Goal: Information Seeking & Learning: Learn about a topic

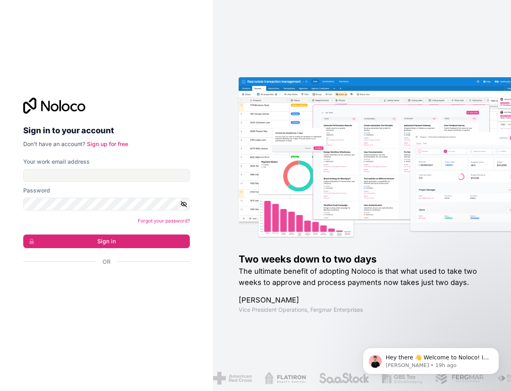
click at [87, 117] on div "Sign in to your account Don't have an account? Sign up for free" at bounding box center [106, 123] width 166 height 50
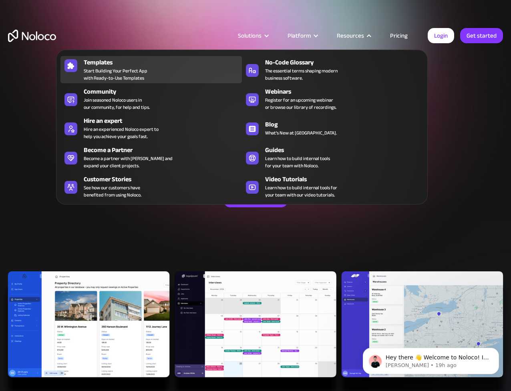
click at [96, 70] on span "Start Building Your Perfect App with Ready-to-Use Templates" at bounding box center [116, 74] width 64 height 14
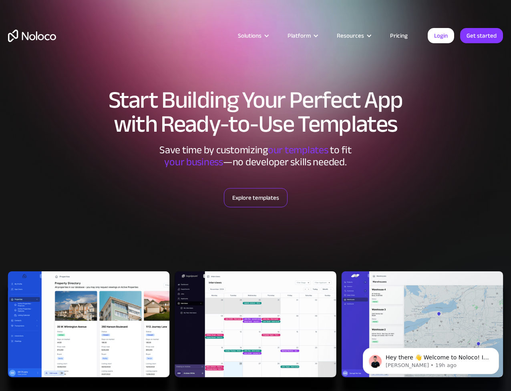
click at [263, 196] on link "Explore templates" at bounding box center [256, 197] width 64 height 19
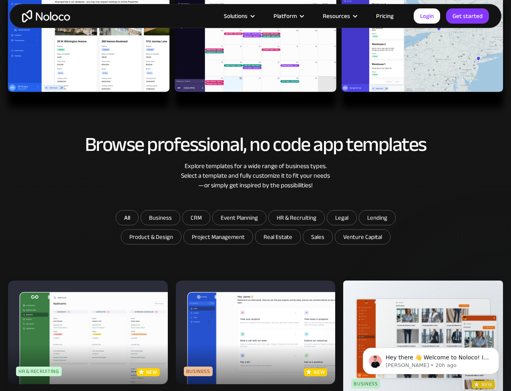
scroll to position [314, 0]
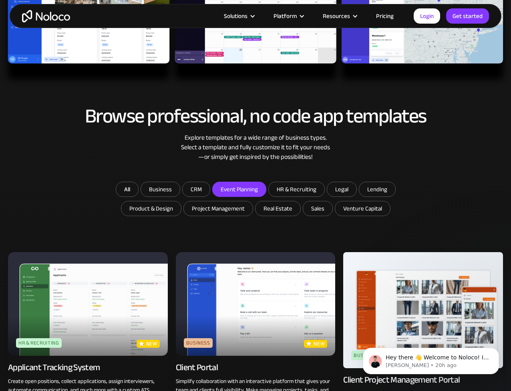
click at [180, 186] on input "Event Planning" at bounding box center [160, 189] width 39 height 14
checkbox input "true"
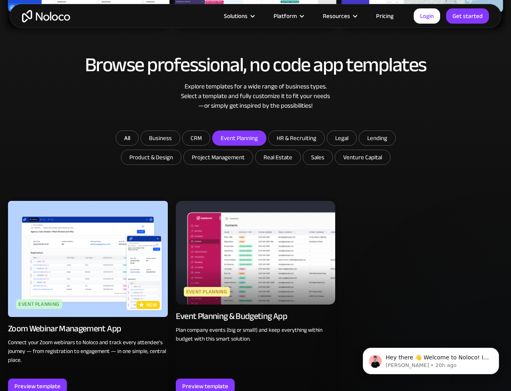
scroll to position [369, 0]
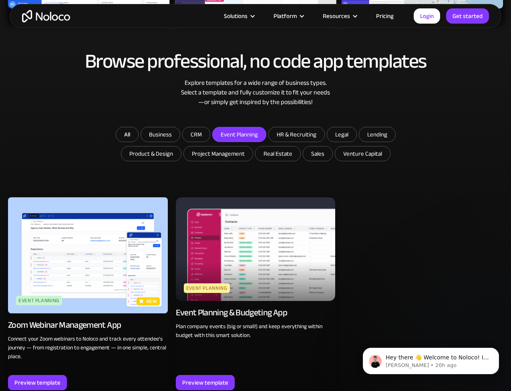
click at [219, 261] on img at bounding box center [256, 249] width 160 height 104
click at [180, 131] on input "CRM" at bounding box center [160, 134] width 39 height 14
checkbox input "true"
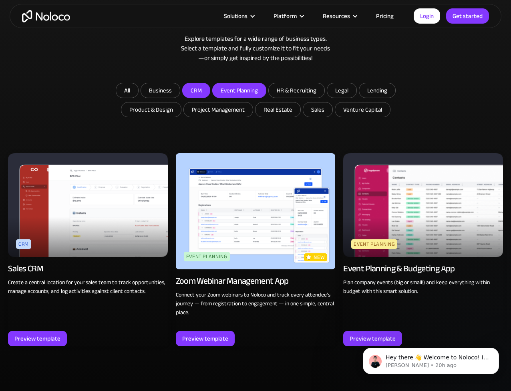
scroll to position [410, 0]
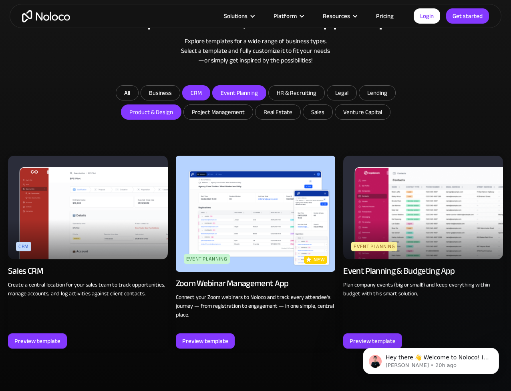
click at [151, 100] on input "Product & Design" at bounding box center [160, 93] width 39 height 14
checkbox input "true"
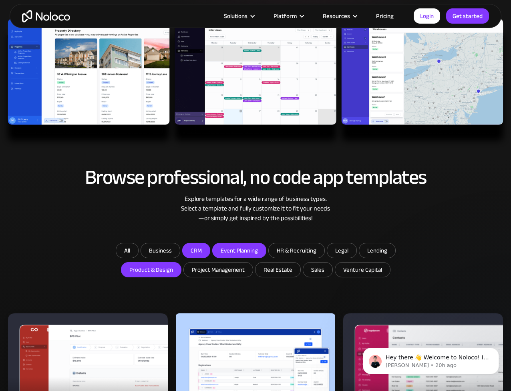
scroll to position [218, 0]
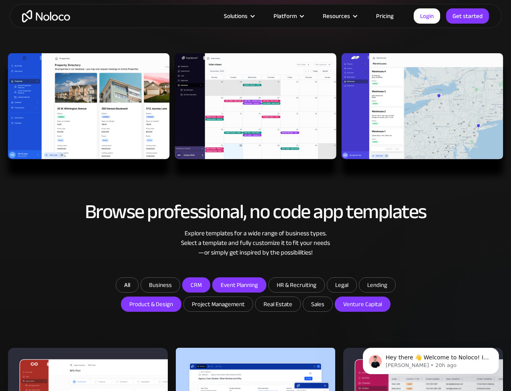
click at [300, 311] on input "Venture Capital" at bounding box center [277, 304] width 45 height 14
checkbox input "true"
click at [210, 283] on input "Event Planning" at bounding box center [195, 285] width 27 height 14
checkbox input "false"
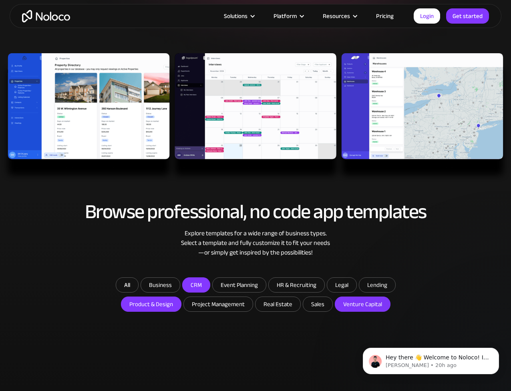
click at [198, 284] on input "CRM" at bounding box center [195, 285] width 27 height 14
checkbox input "false"
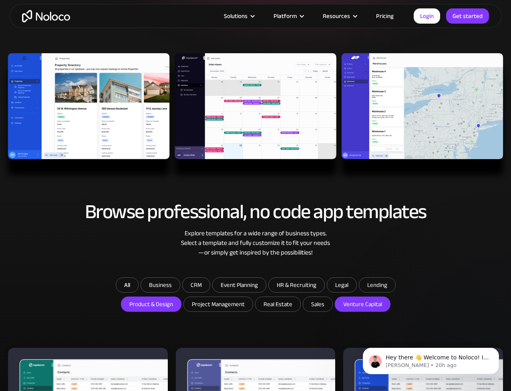
click at [163, 301] on input "Product & Design" at bounding box center [151, 304] width 60 height 14
checkbox input "false"
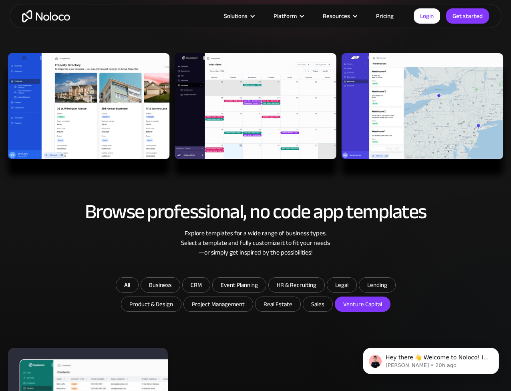
click at [355, 304] on input "Venture Capital" at bounding box center [362, 304] width 55 height 14
checkbox input "false"
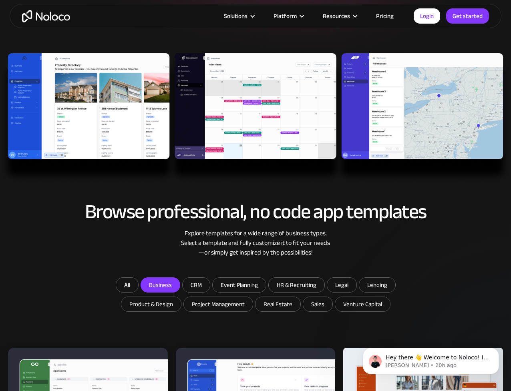
click at [161, 282] on input "Business" at bounding box center [160, 285] width 39 height 14
checkbox input "true"
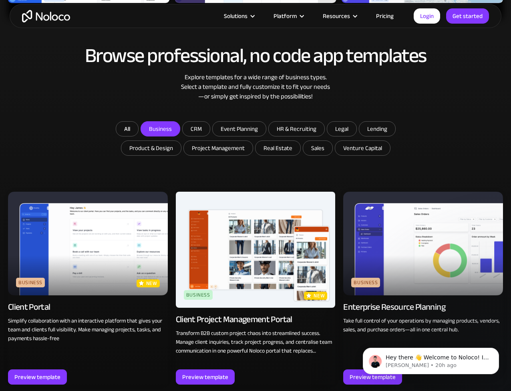
scroll to position [355, 0]
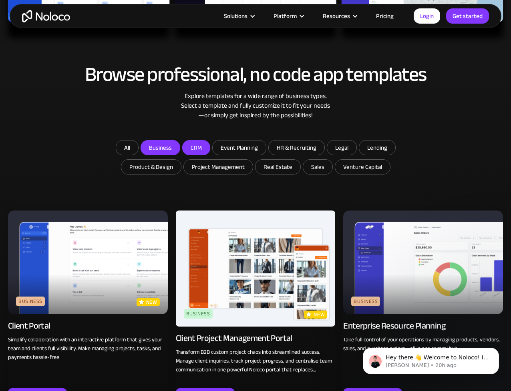
click at [180, 151] on input "CRM" at bounding box center [160, 147] width 39 height 14
checkbox input "true"
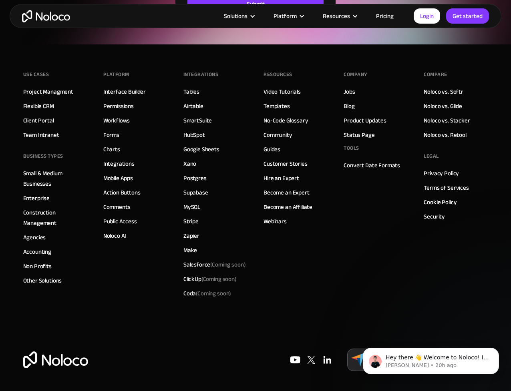
scroll to position [1270, 0]
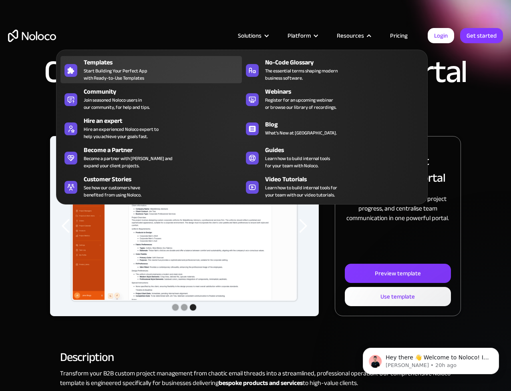
click at [116, 73] on span "Start Building Your Perfect App with Ready-to-Use Templates" at bounding box center [116, 74] width 64 height 14
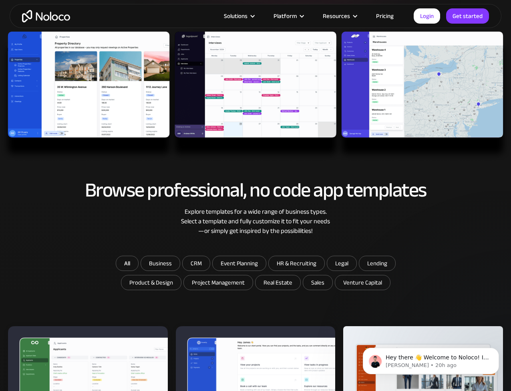
scroll to position [241, 0]
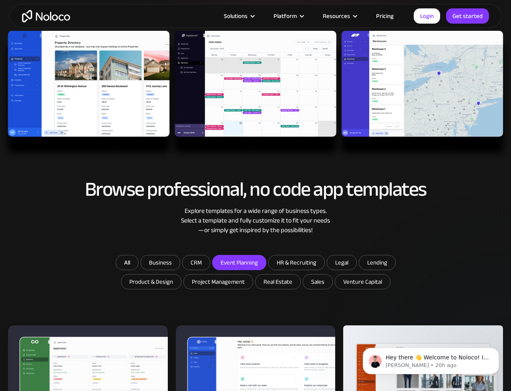
click at [180, 267] on input "Event Planning" at bounding box center [160, 262] width 39 height 14
checkbox input "true"
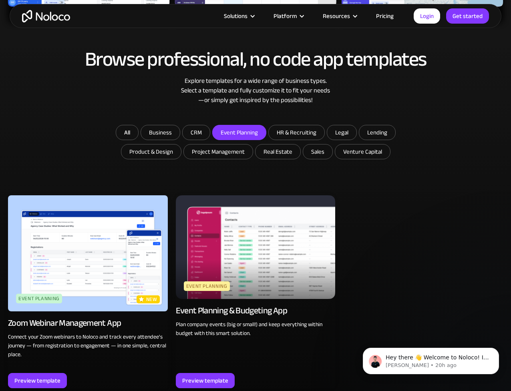
scroll to position [381, 0]
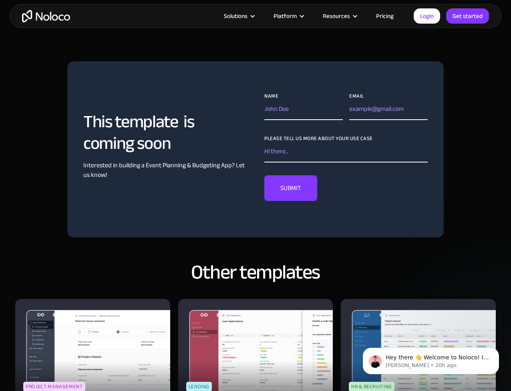
scroll to position [422, 0]
